Goal: Download file/media

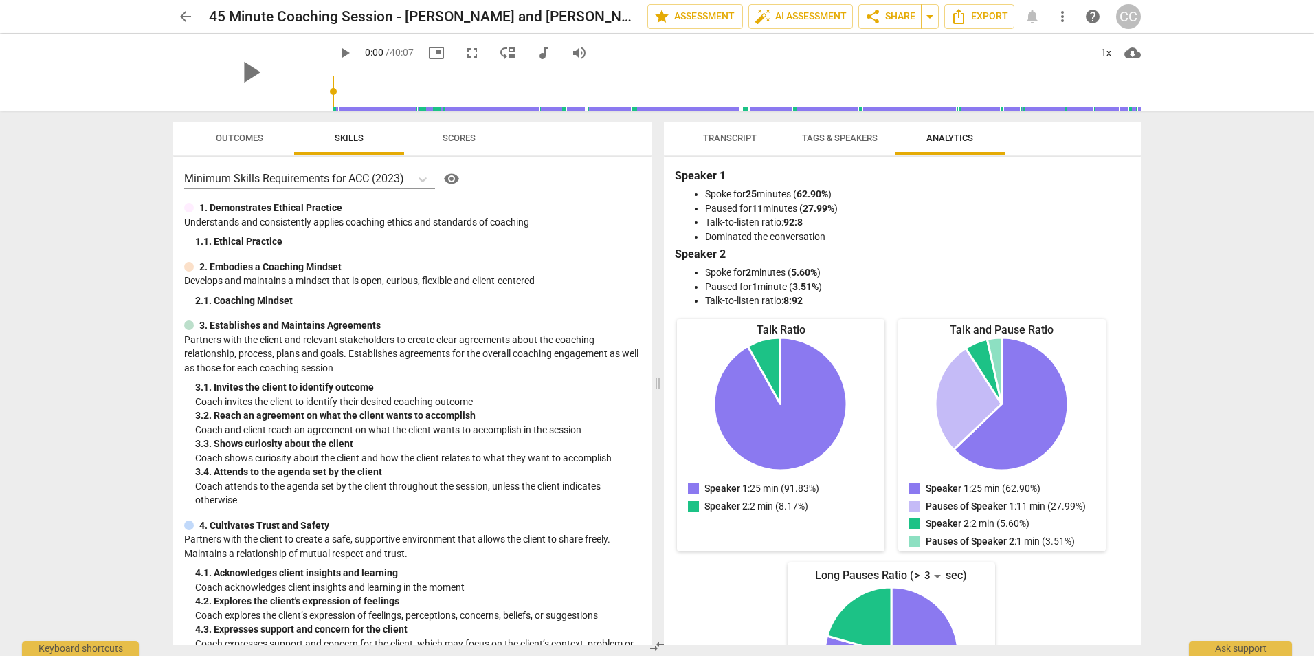
click at [103, 286] on div "arrow_back 45 Minute Coaching Session - [PERSON_NAME]-Sample and [PERSON_NAME] …" at bounding box center [657, 328] width 1314 height 656
click at [1111, 215] on ul "Spoke for 25 minutes ( 62.90% ) Paused for 11 minutes ( 27.99% ) Talk-to-listen…" at bounding box center [902, 215] width 449 height 56
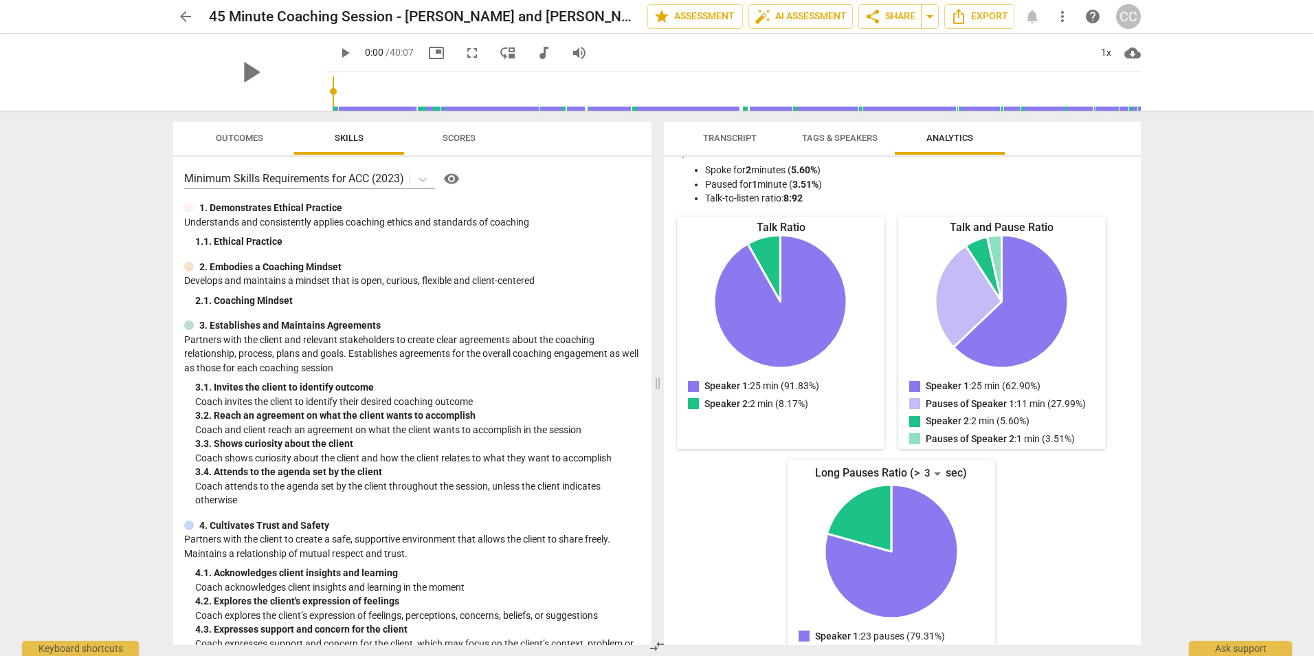
scroll to position [148, 0]
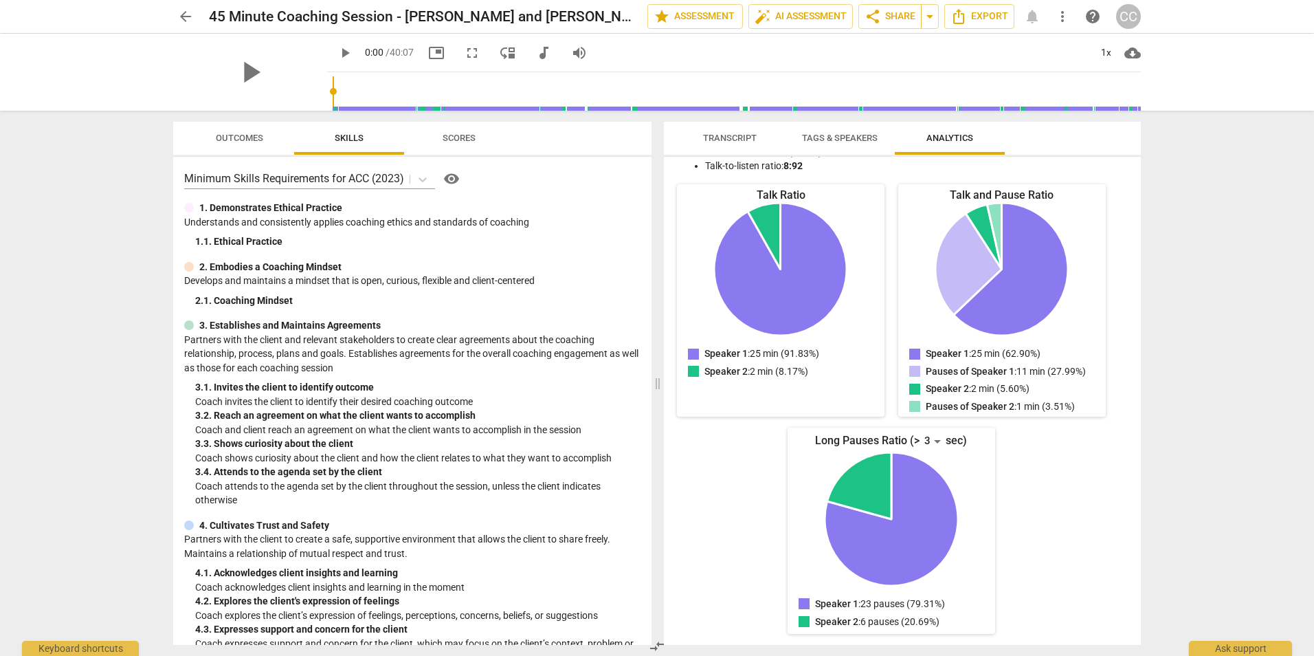
click at [109, 504] on div "arrow_back 45 Minute Coaching Session - [PERSON_NAME]-Sample and [PERSON_NAME] …" at bounding box center [657, 328] width 1314 height 656
click at [184, 17] on span "arrow_back" at bounding box center [185, 16] width 16 height 16
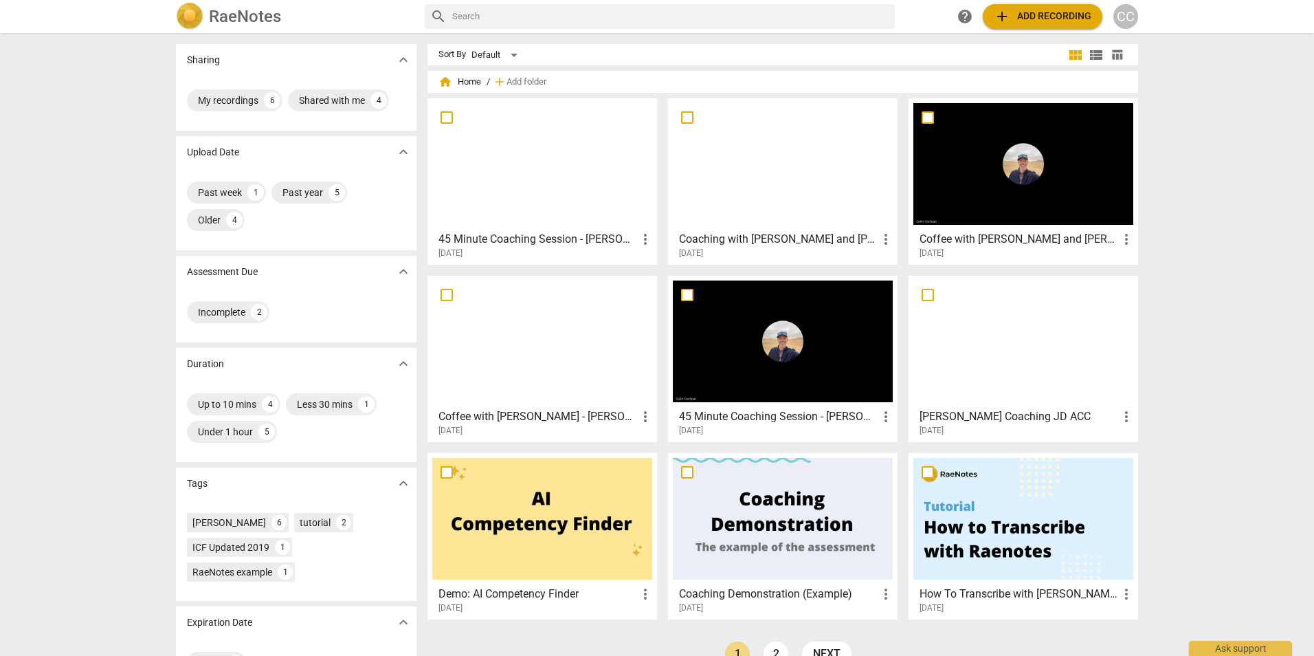
click at [793, 169] on div at bounding box center [783, 164] width 220 height 122
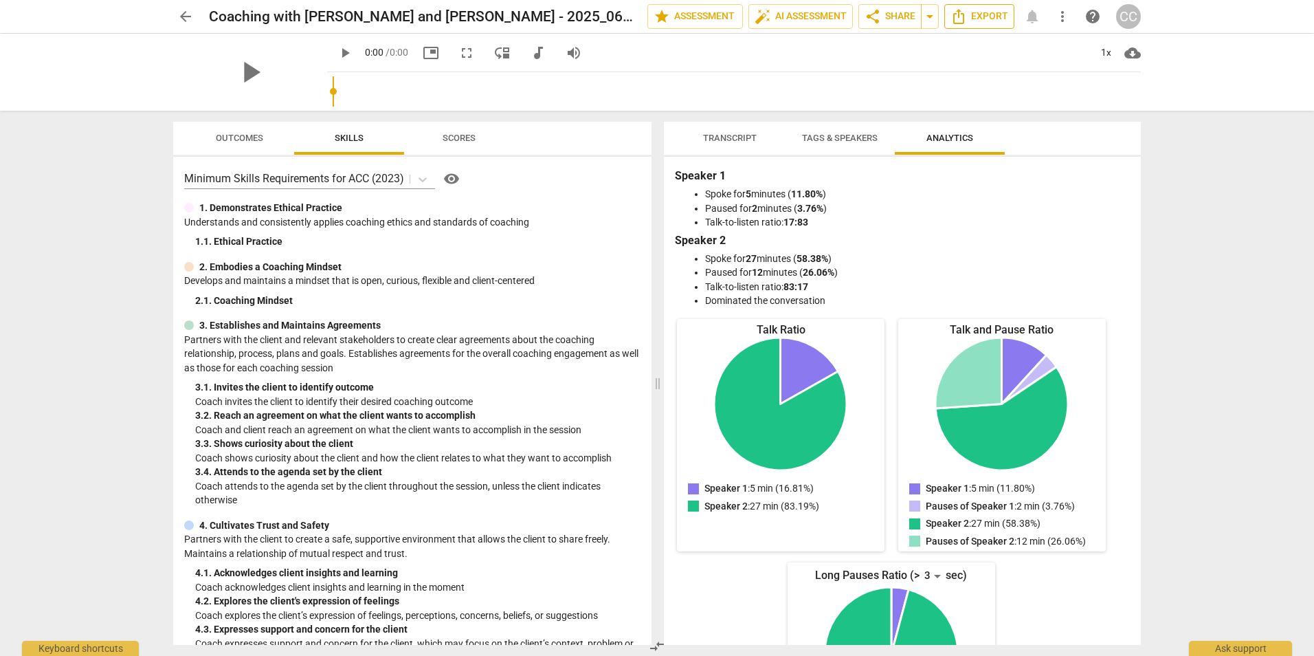
click at [981, 16] on span "Export" at bounding box center [979, 16] width 58 height 16
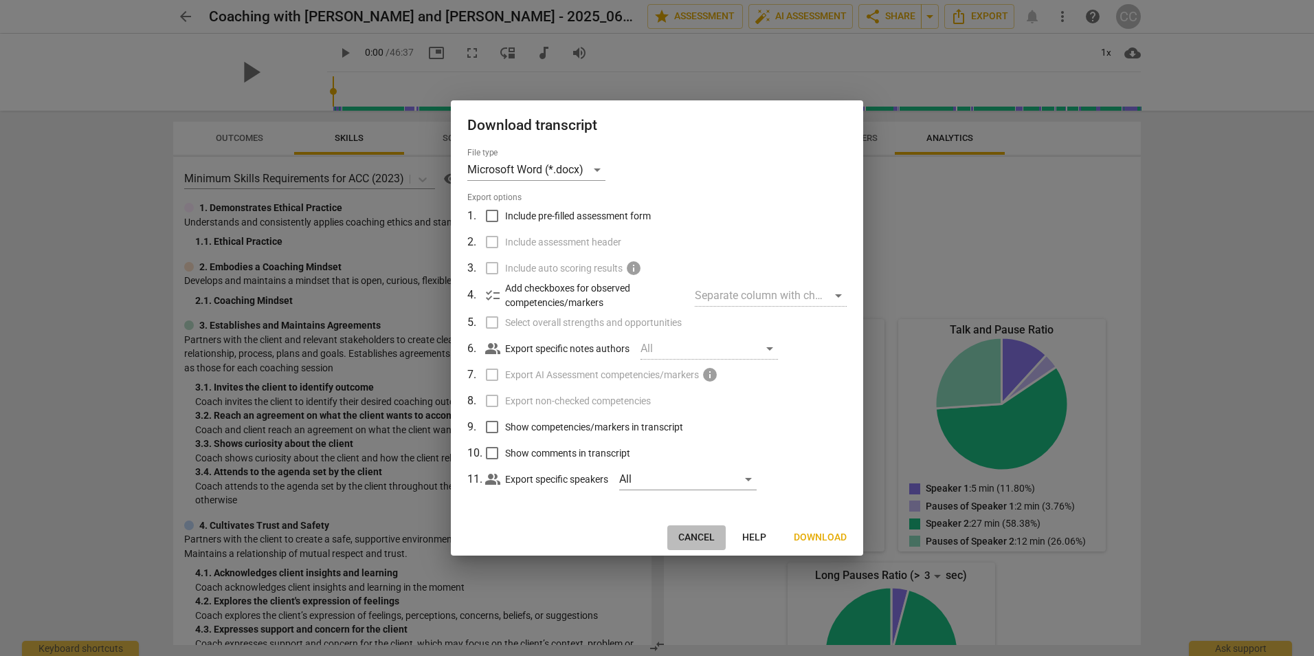
click at [684, 542] on span "Cancel" at bounding box center [696, 538] width 36 height 14
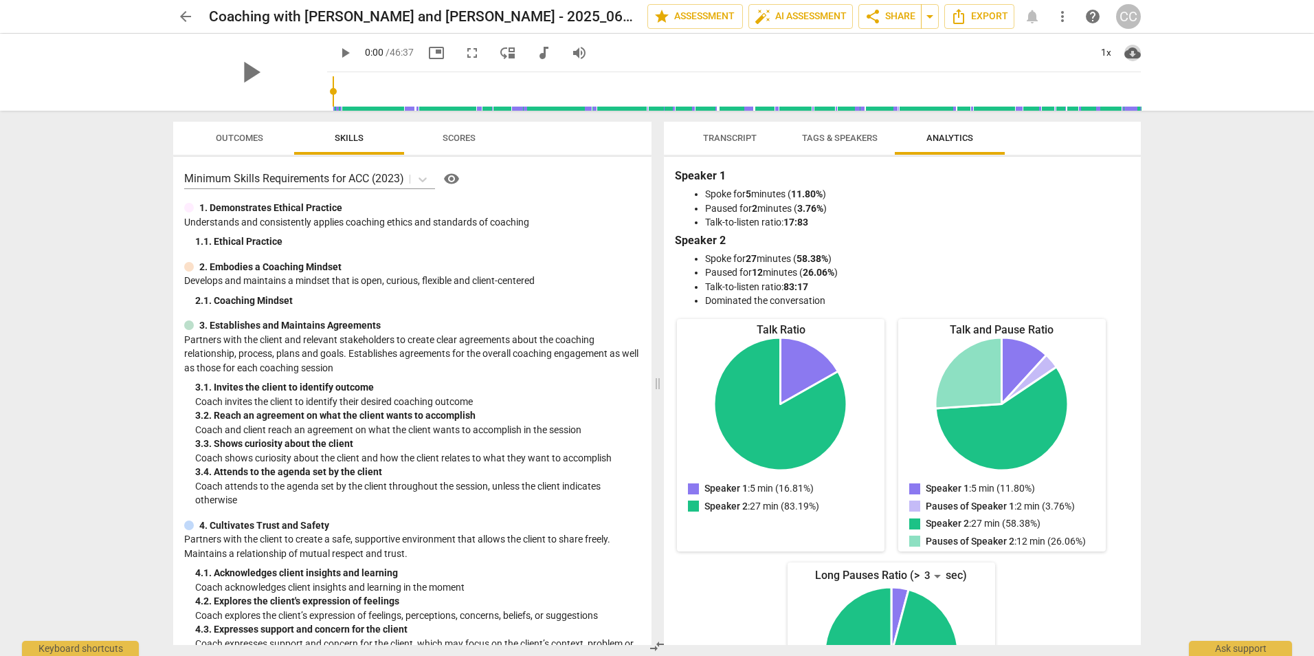
click at [1131, 54] on span "cloud_download" at bounding box center [1132, 53] width 16 height 16
click at [1162, 54] on li "Download audio" at bounding box center [1175, 52] width 102 height 33
click at [87, 265] on div "arrow_back Coaching with [PERSON_NAME] and [PERSON_NAME] - 2025_06_13 12_28 MDT…" at bounding box center [657, 328] width 1314 height 656
